Goal: Information Seeking & Learning: Learn about a topic

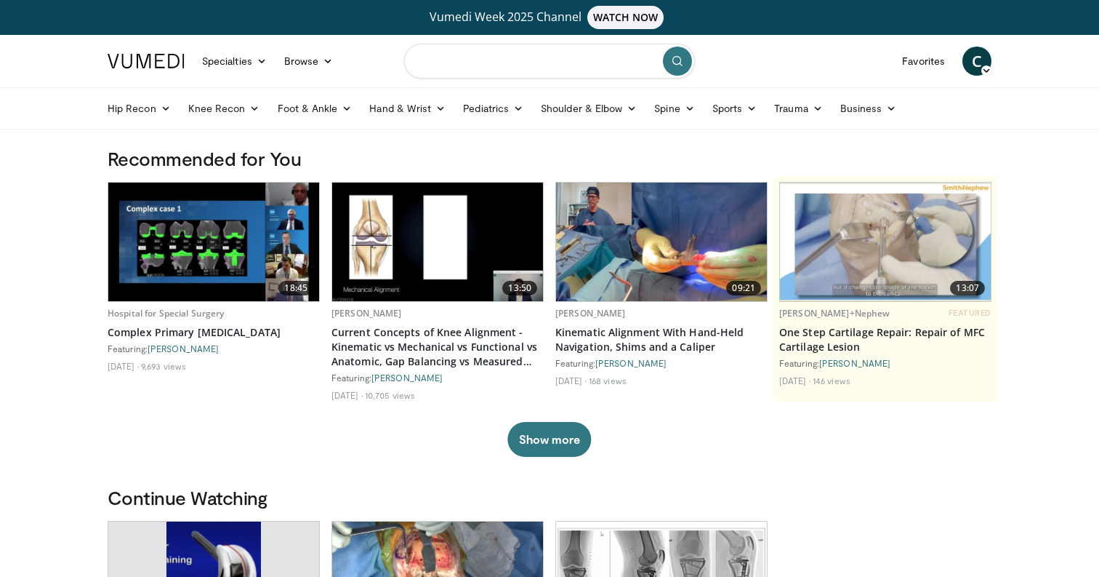
click at [449, 60] on input "Search topics, interventions" at bounding box center [549, 61] width 291 height 35
type input "**********"
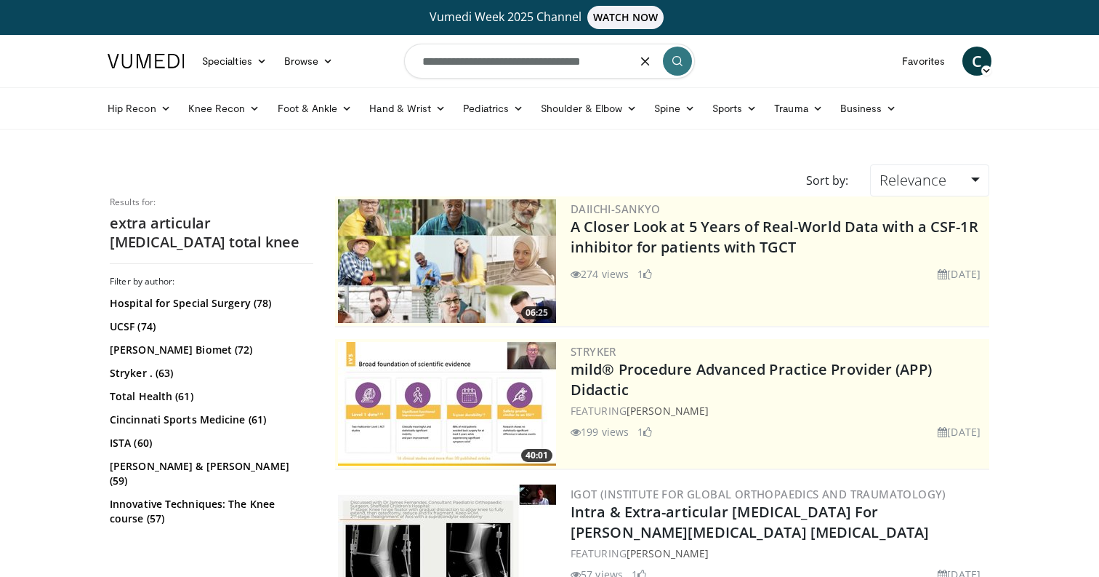
drag, startPoint x: 640, startPoint y: 58, endPoint x: 342, endPoint y: 31, distance: 298.7
type input "**********"
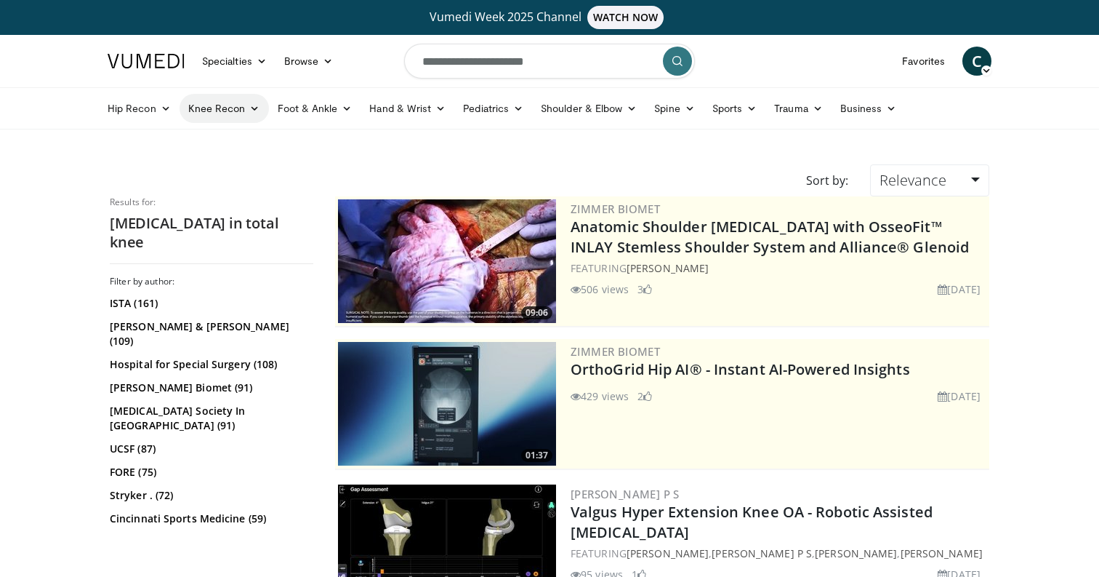
click at [255, 105] on icon at bounding box center [254, 108] width 10 height 10
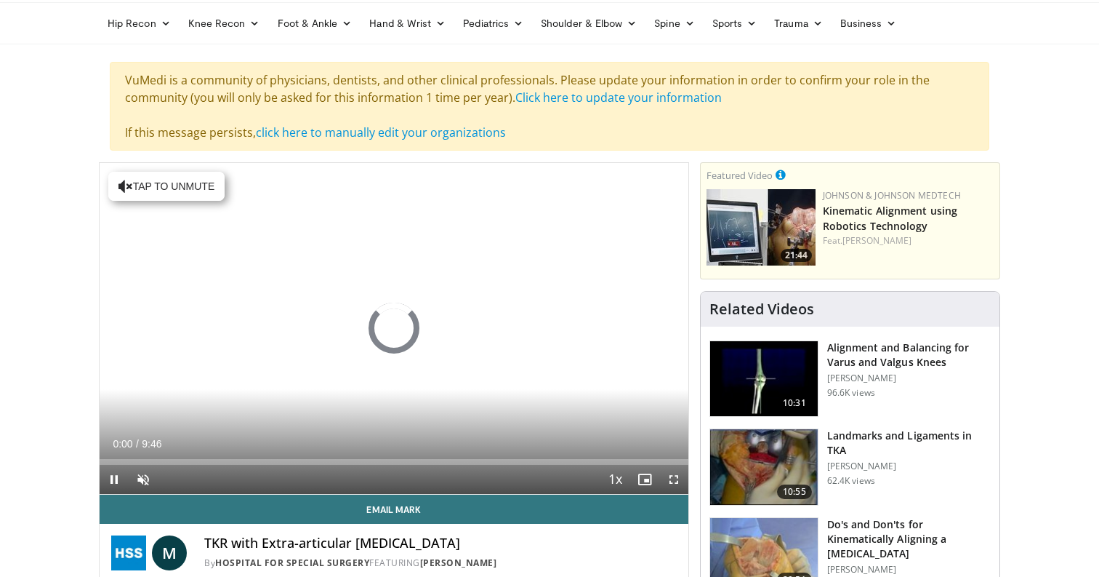
scroll to position [105, 0]
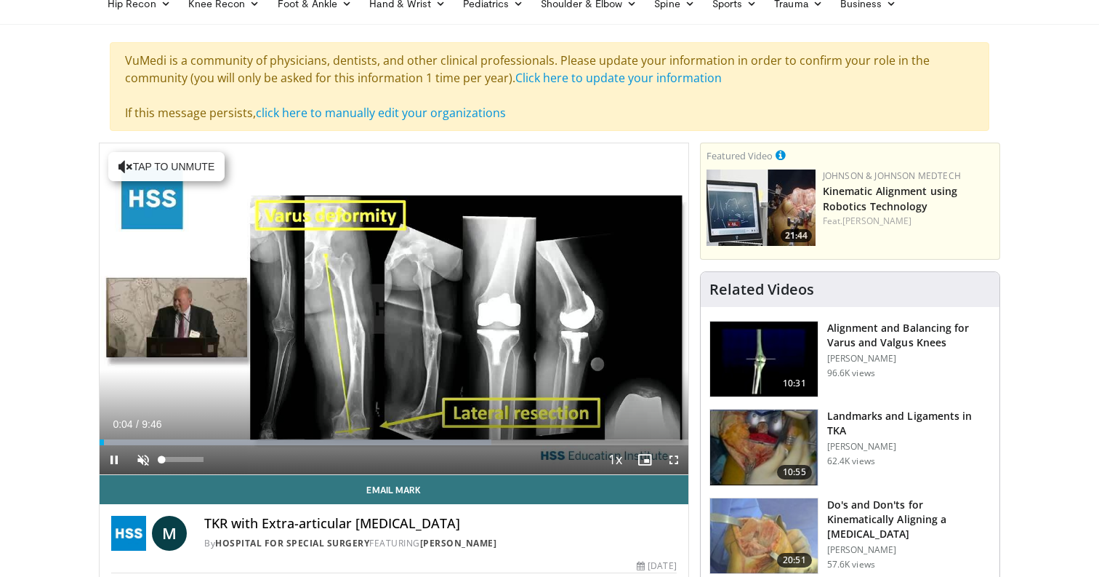
click at [139, 459] on span "Video Player" at bounding box center [143, 459] width 29 height 29
click at [172, 460] on div "26%" at bounding box center [181, 459] width 41 height 5
drag, startPoint x: 172, startPoint y: 460, endPoint x: 186, endPoint y: 460, distance: 13.8
click at [183, 460] on div "Volume Level" at bounding box center [172, 459] width 22 height 5
click at [476, 310] on div "10 seconds Tap to unmute" at bounding box center [394, 308] width 589 height 331
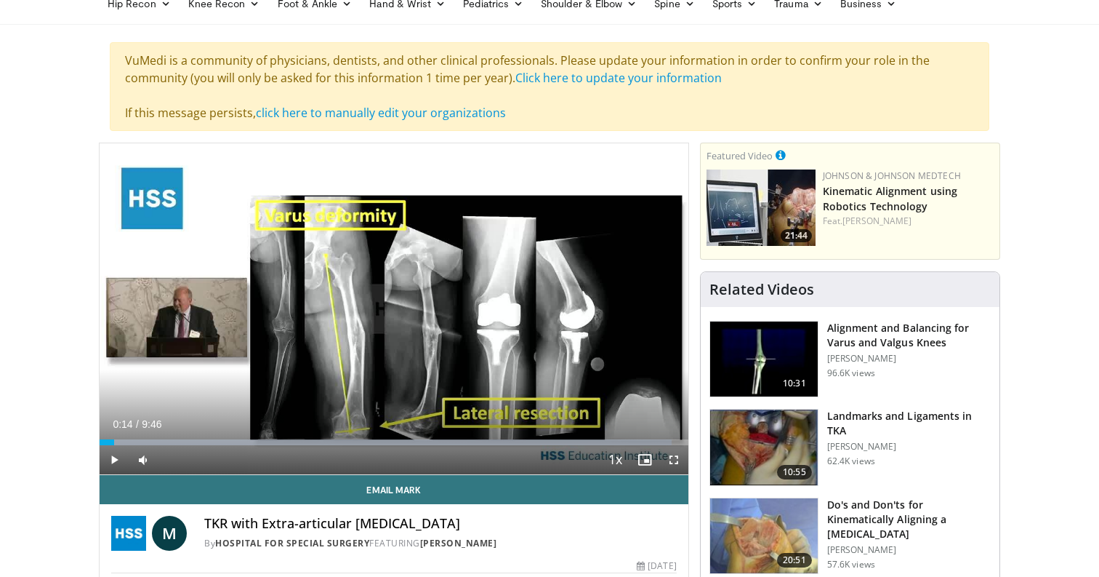
click at [118, 452] on span "Video Player" at bounding box center [114, 459] width 29 height 29
click at [119, 464] on span "Video Player" at bounding box center [114, 459] width 29 height 29
click at [120, 451] on span "Video Player" at bounding box center [114, 459] width 29 height 29
click at [119, 457] on span "Video Player" at bounding box center [114, 459] width 29 height 29
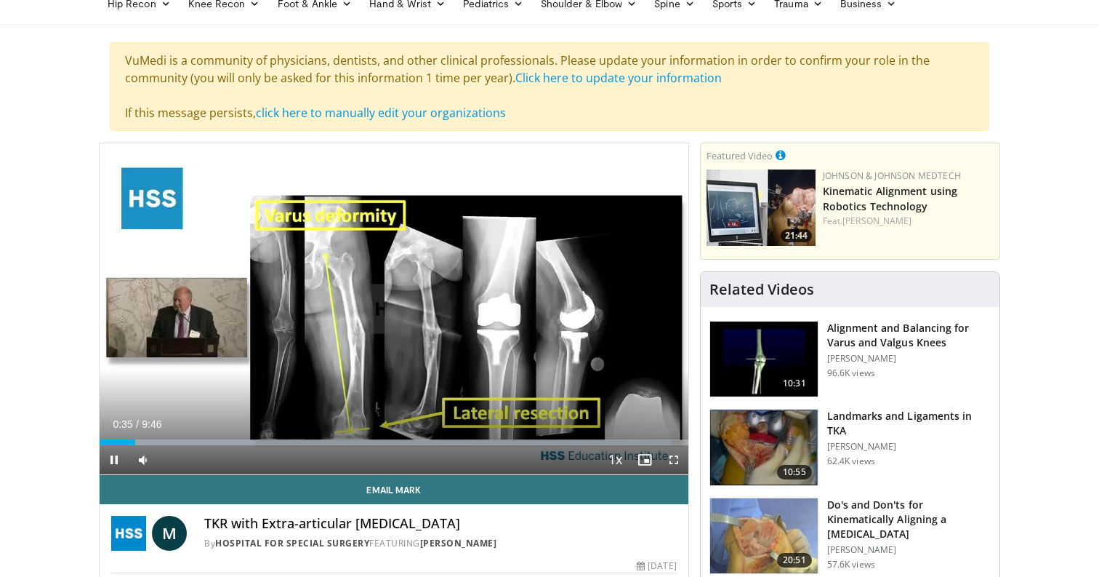
click at [247, 386] on div "10 seconds Tap to unmute" at bounding box center [394, 308] width 589 height 331
drag, startPoint x: 137, startPoint y: 440, endPoint x: 65, endPoint y: 438, distance: 72.0
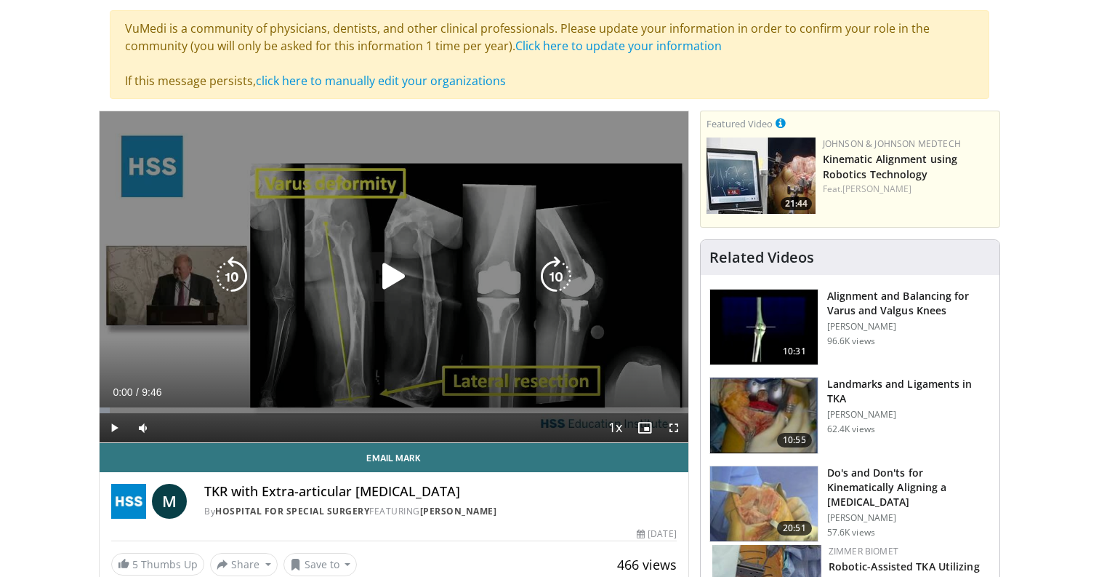
scroll to position [137, 0]
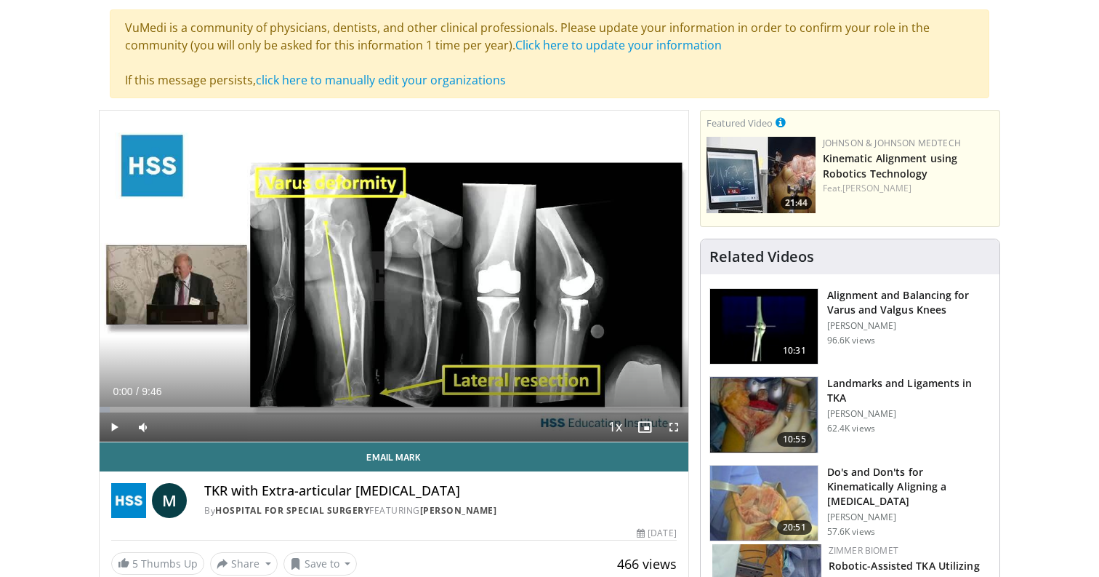
click at [119, 433] on span "Video Player" at bounding box center [114, 426] width 29 height 29
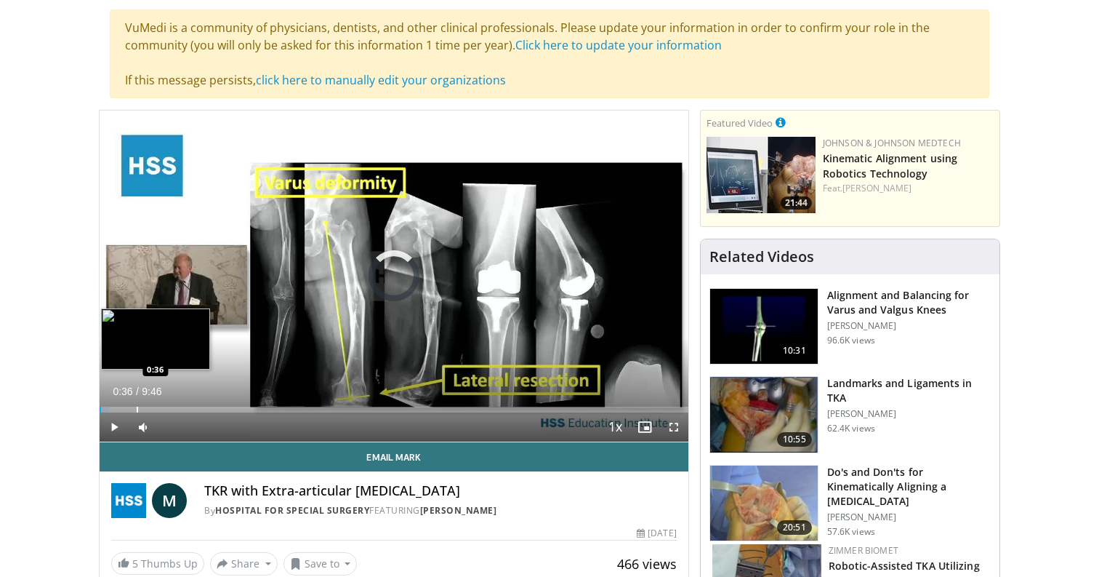
click at [137, 409] on div "Progress Bar" at bounding box center [137, 409] width 1 height 6
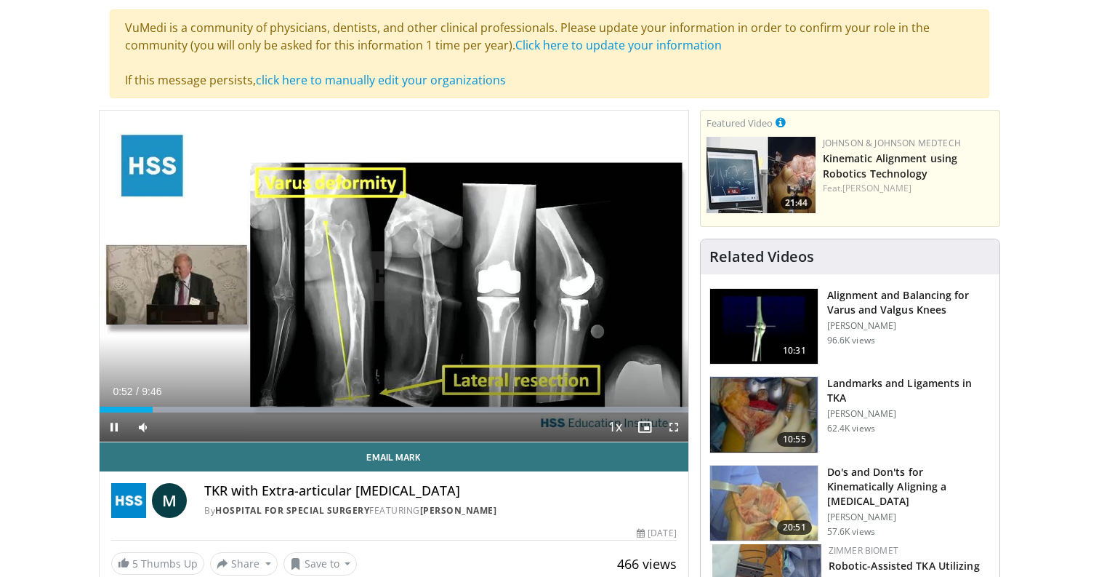
click at [116, 434] on span "Video Player" at bounding box center [114, 426] width 29 height 29
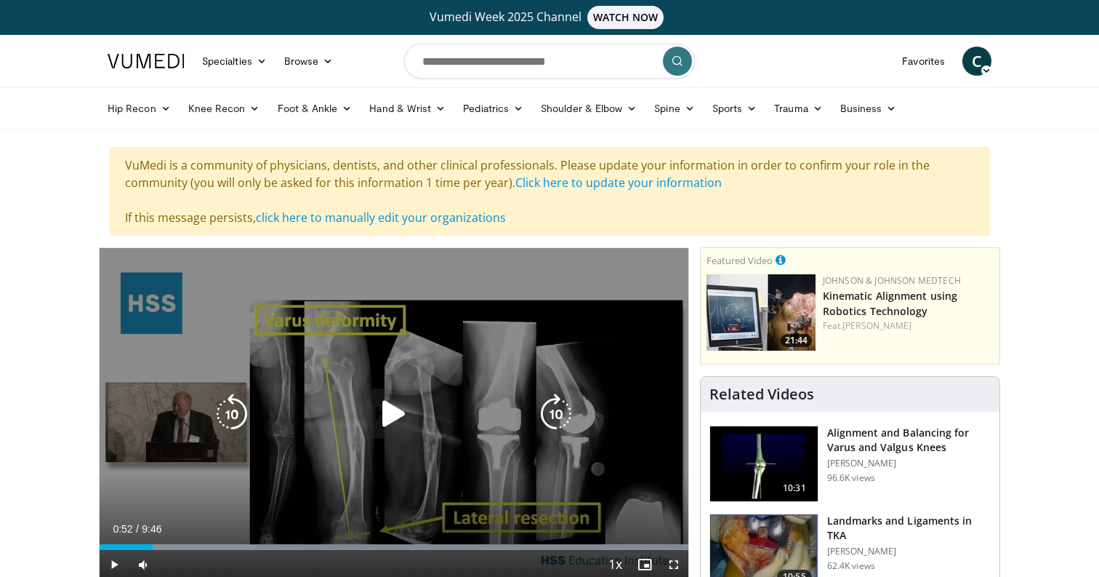
scroll to position [0, 0]
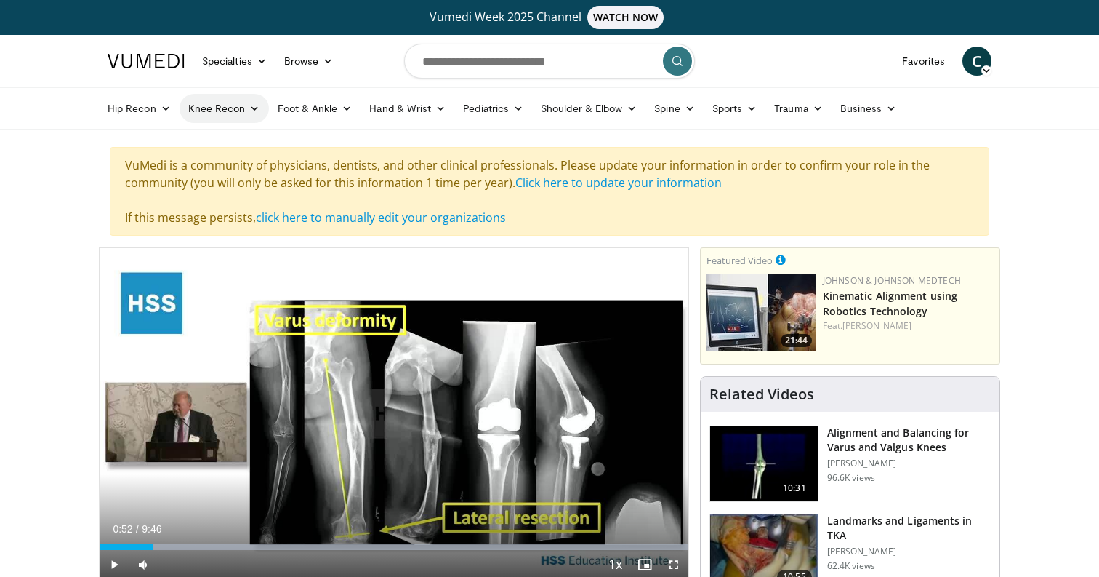
click at [225, 110] on link "Knee Recon" at bounding box center [224, 108] width 89 height 29
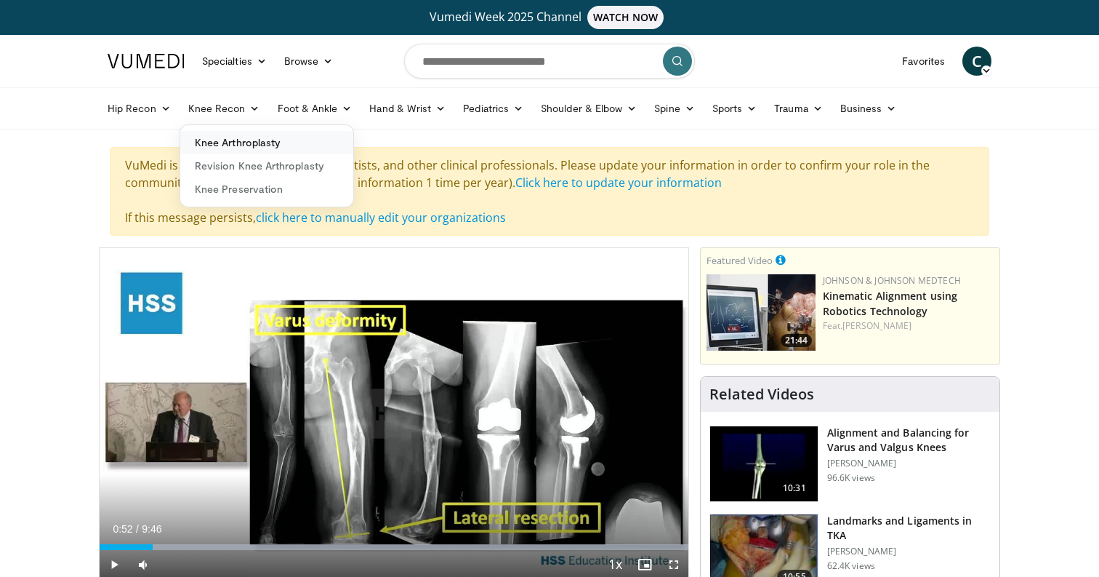
click at [232, 137] on link "Knee Arthroplasty" at bounding box center [266, 142] width 173 height 23
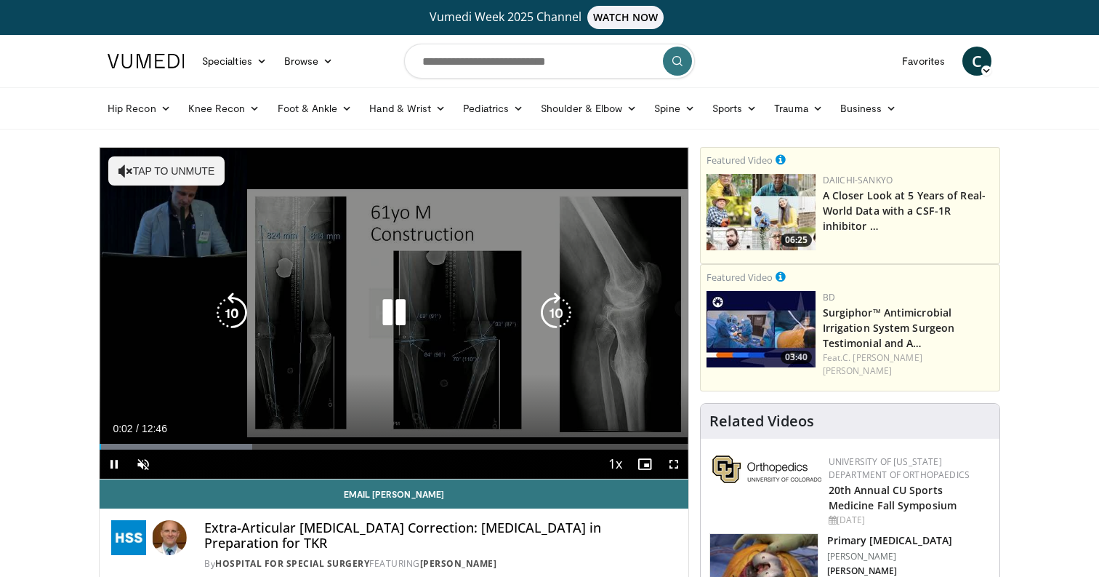
click at [407, 301] on icon "Video Player" at bounding box center [394, 312] width 41 height 41
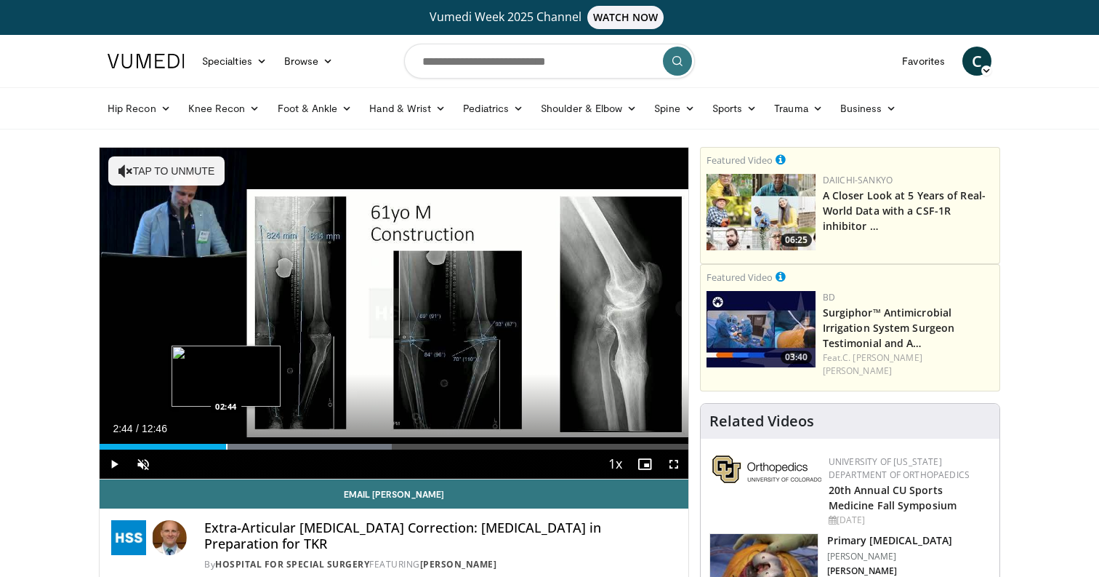
click at [226, 440] on div "Loaded : 49.59% 02:44 02:44" at bounding box center [394, 443] width 589 height 14
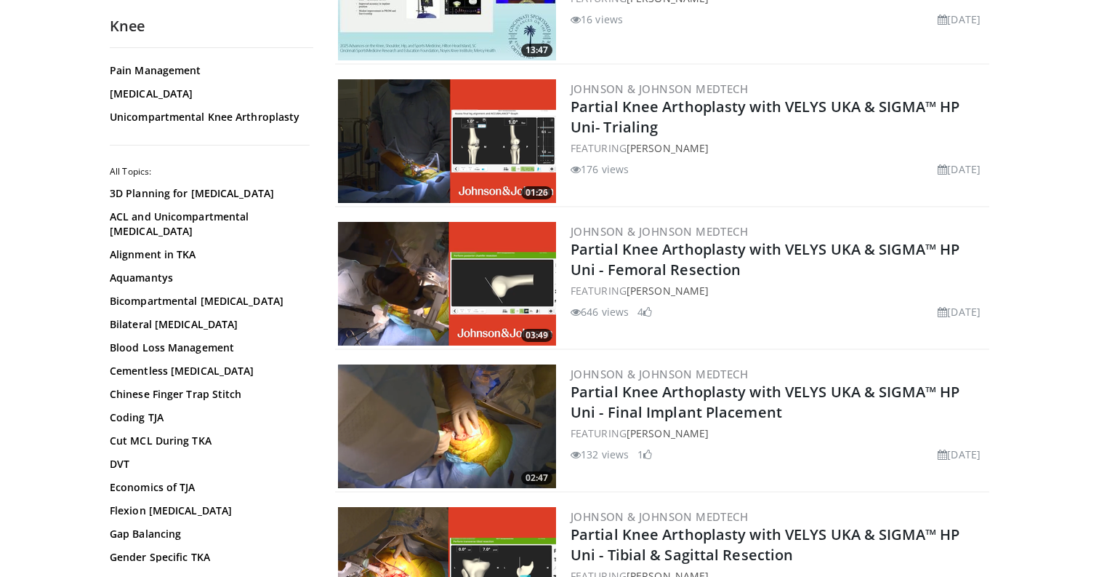
scroll to position [1511, 0]
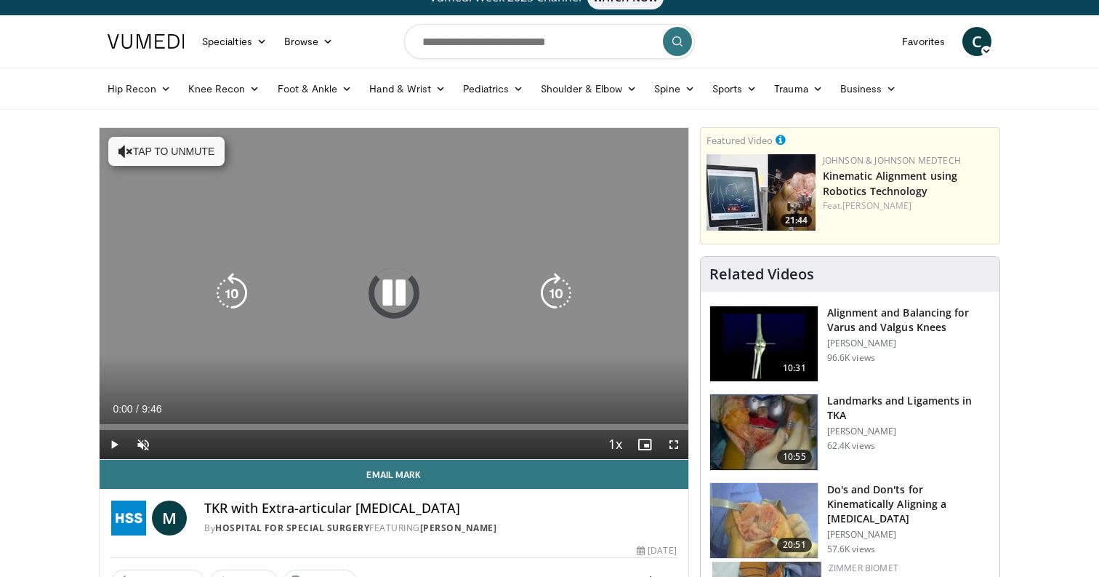
scroll to position [63, 0]
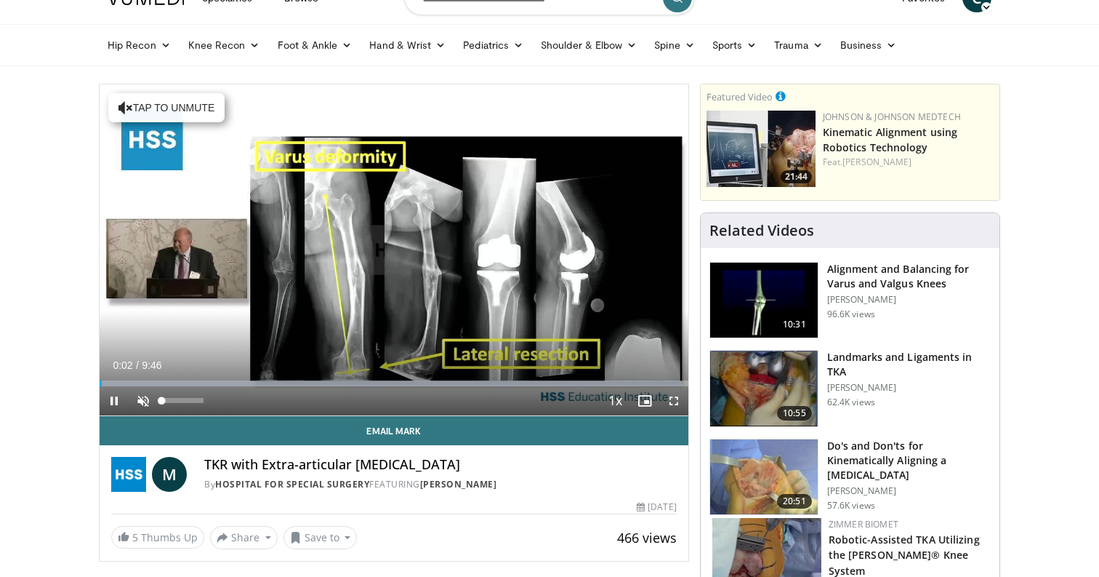
click at [143, 401] on span "Video Player" at bounding box center [143, 400] width 29 height 29
click at [673, 401] on span "Video Player" at bounding box center [674, 400] width 29 height 29
